Goal: Download file/media

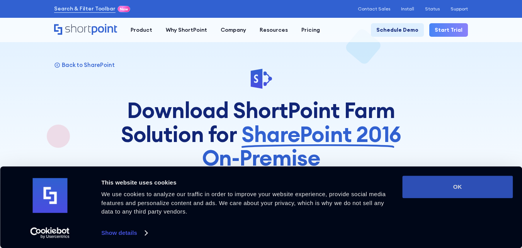
click at [423, 189] on button "OK" at bounding box center [457, 186] width 110 height 22
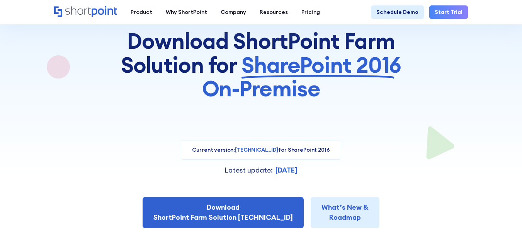
scroll to position [77, 0]
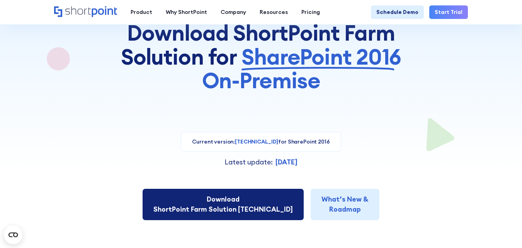
click at [216, 208] on link "Download ShortPoint Farm Solution [TECHNICAL_ID]" at bounding box center [223, 204] width 161 height 31
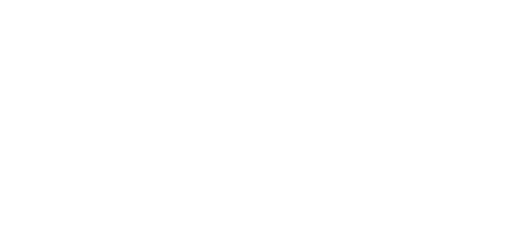
select select "SharePoint 2016 (On-Premise)"
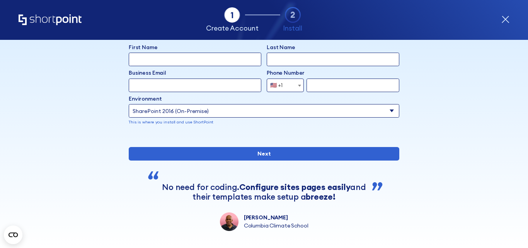
scroll to position [116, 0]
